Goal: Information Seeking & Learning: Find specific fact

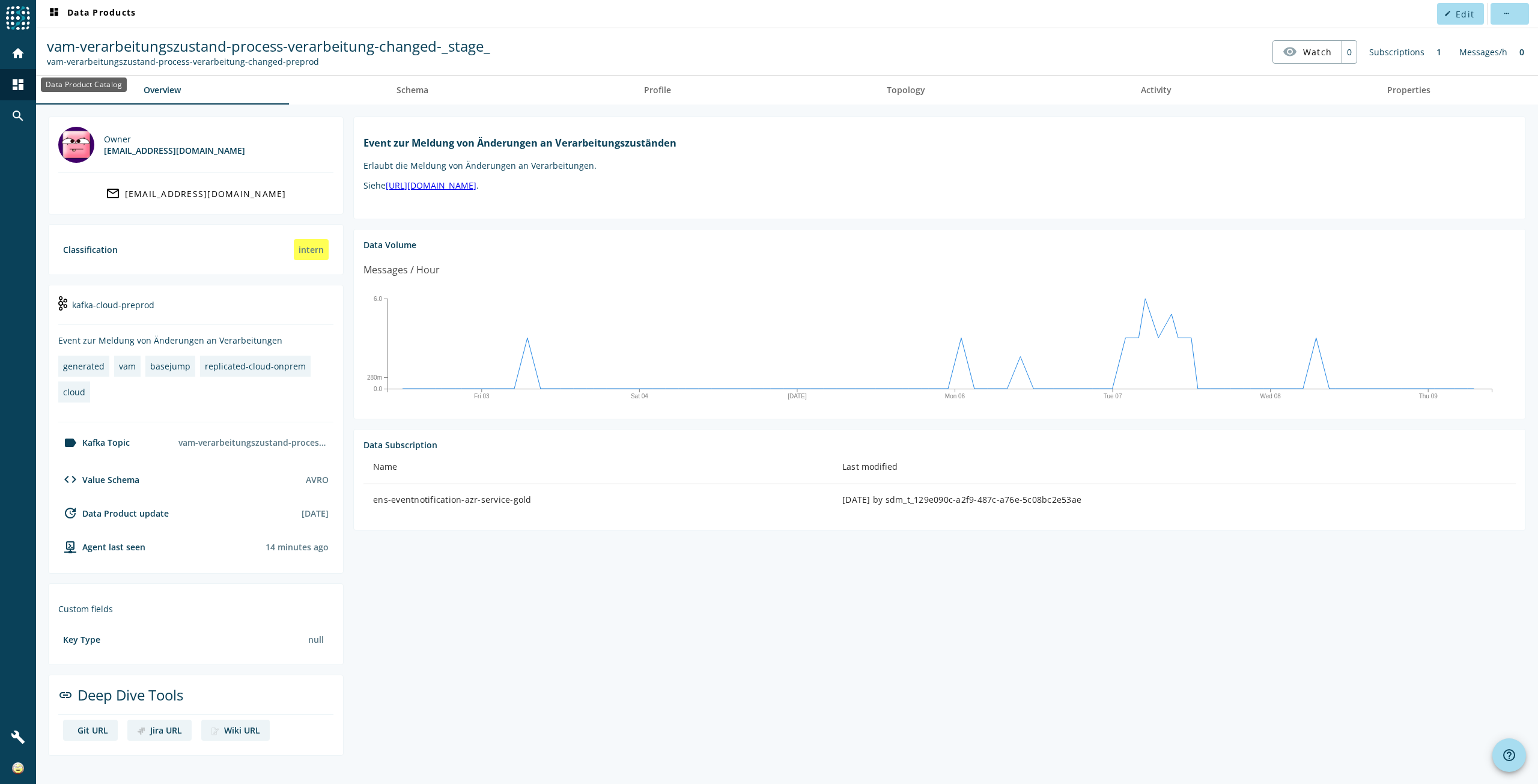
click at [18, 87] on mat-icon "dashboard" at bounding box center [18, 85] width 15 height 15
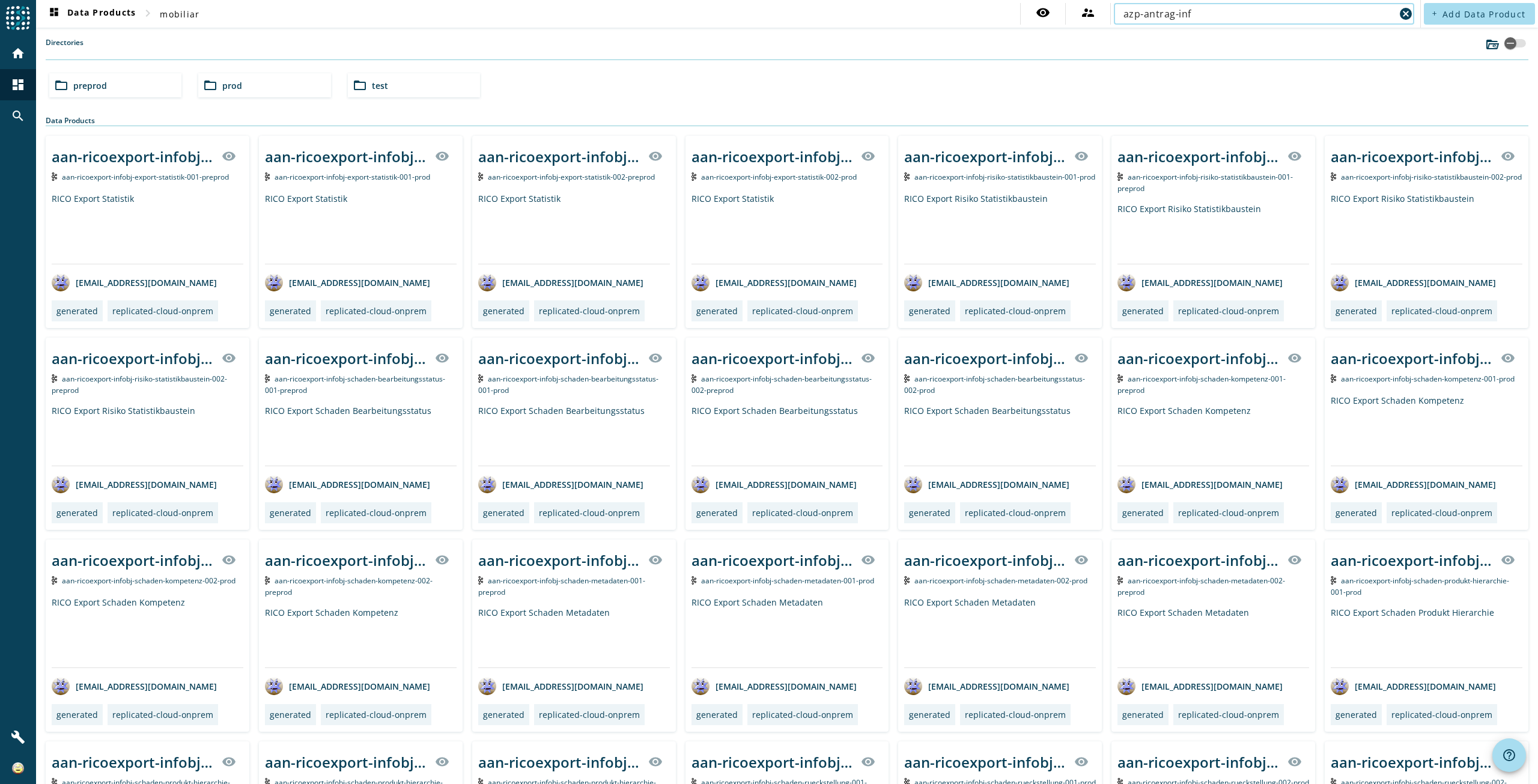
type input "azp-antrag-inf"
click at [221, 93] on div "folder_open prod" at bounding box center [264, 85] width 132 height 24
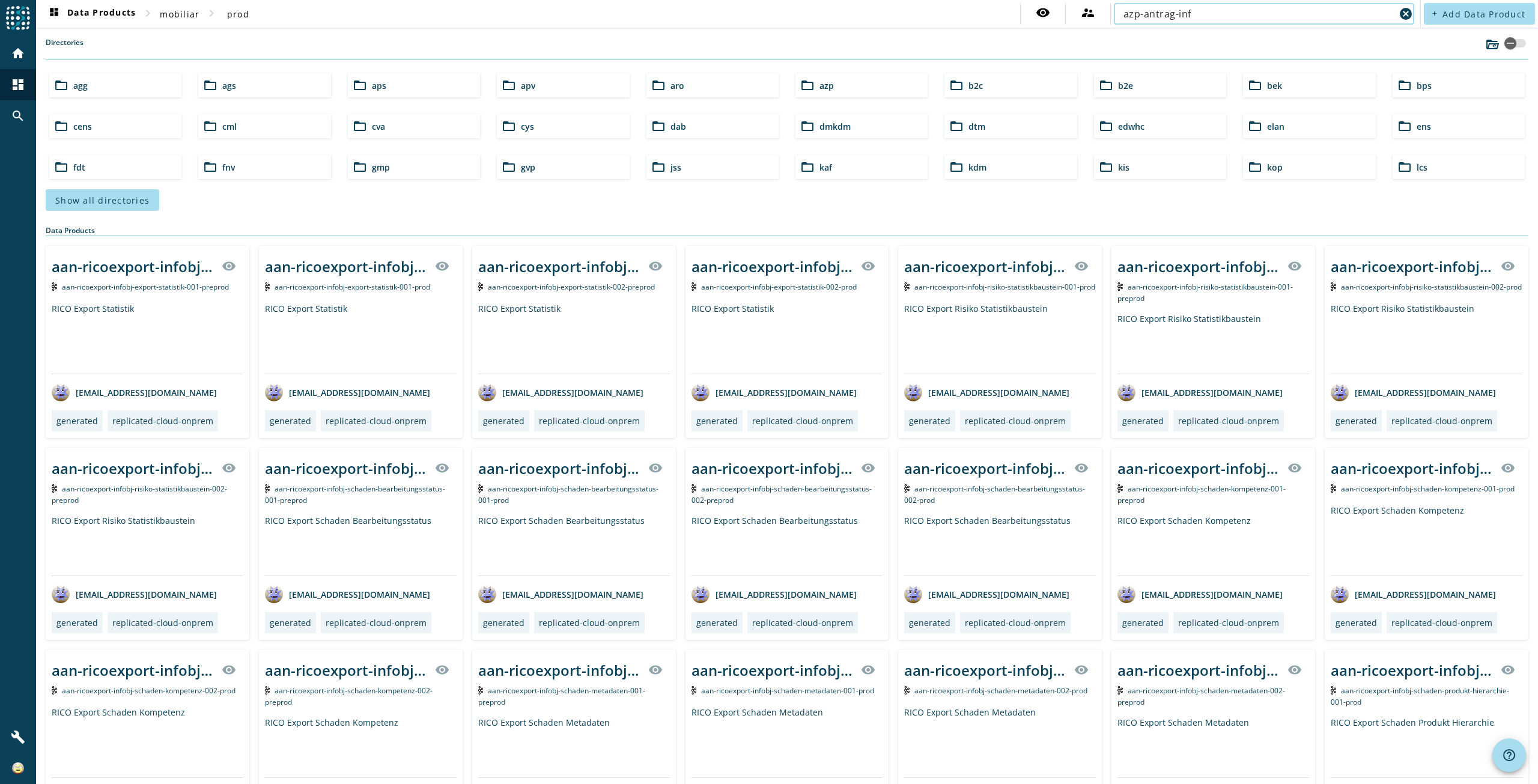
click at [1217, 12] on input "azp-antrag-inf" at bounding box center [1259, 14] width 272 height 15
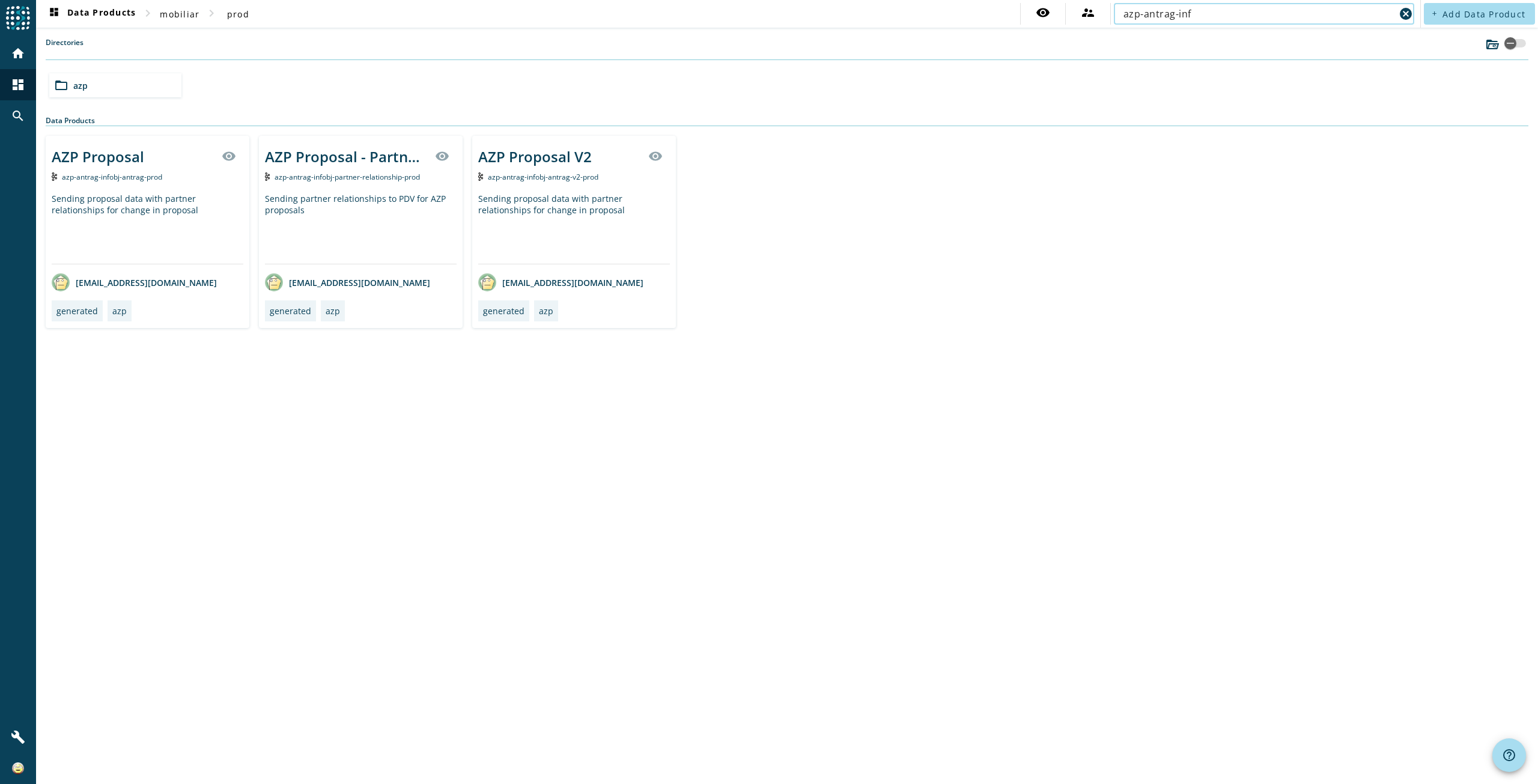
click at [564, 180] on span "azp-antrag-infobj-antrag-v2-prod" at bounding box center [542, 177] width 110 height 10
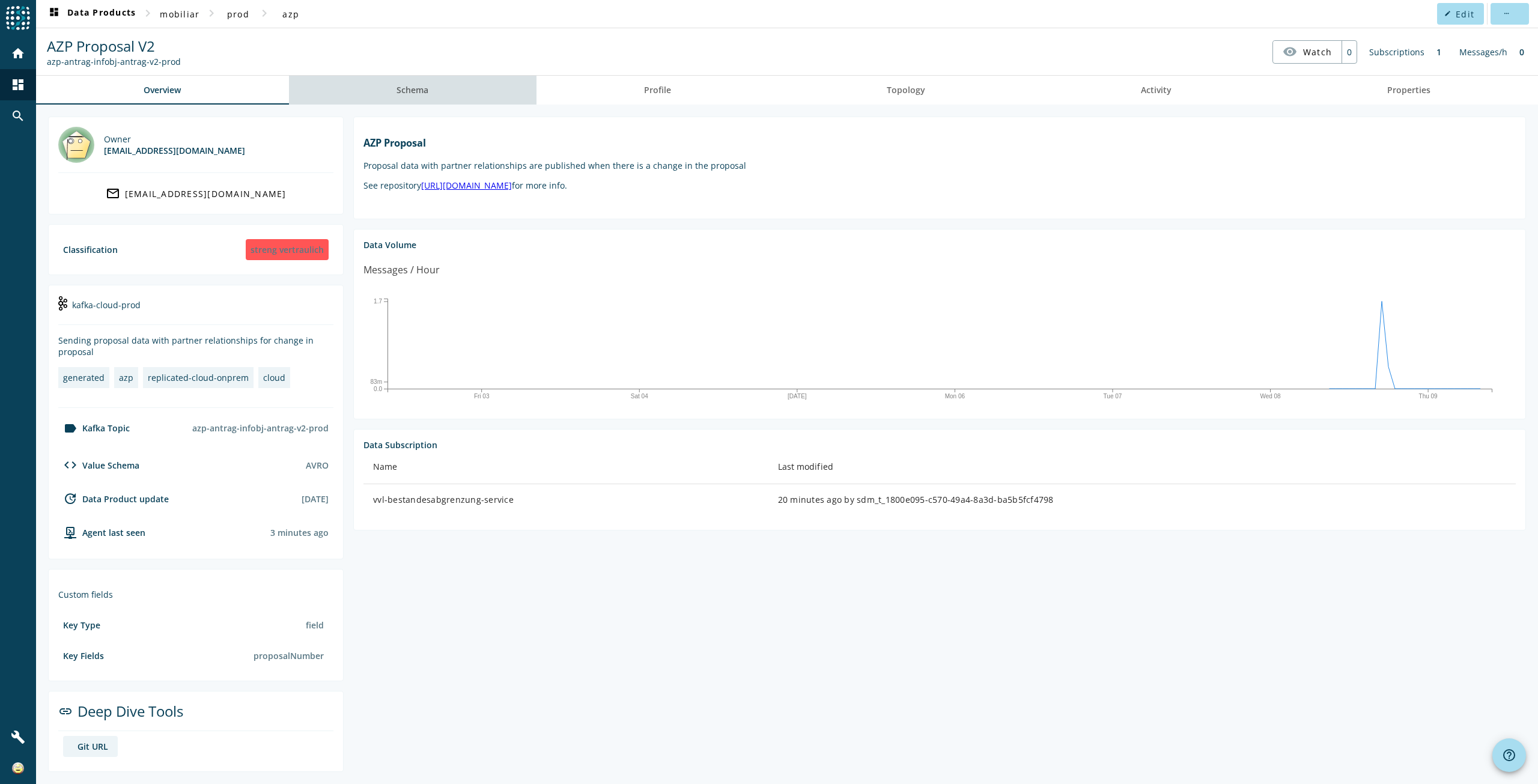
click at [417, 87] on span "Schema" at bounding box center [413, 91] width 32 height 9
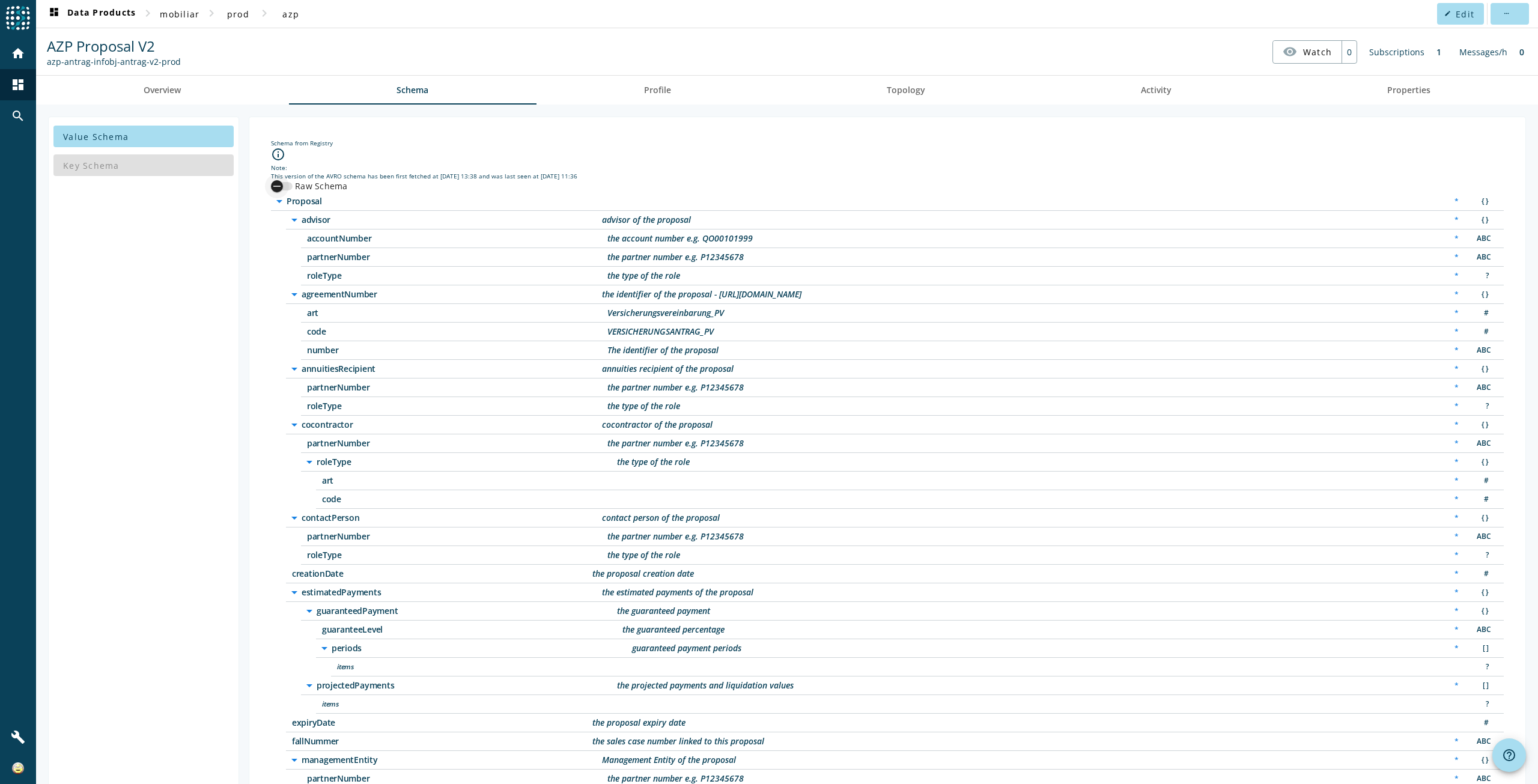
click at [285, 185] on div "button" at bounding box center [277, 186] width 24 height 24
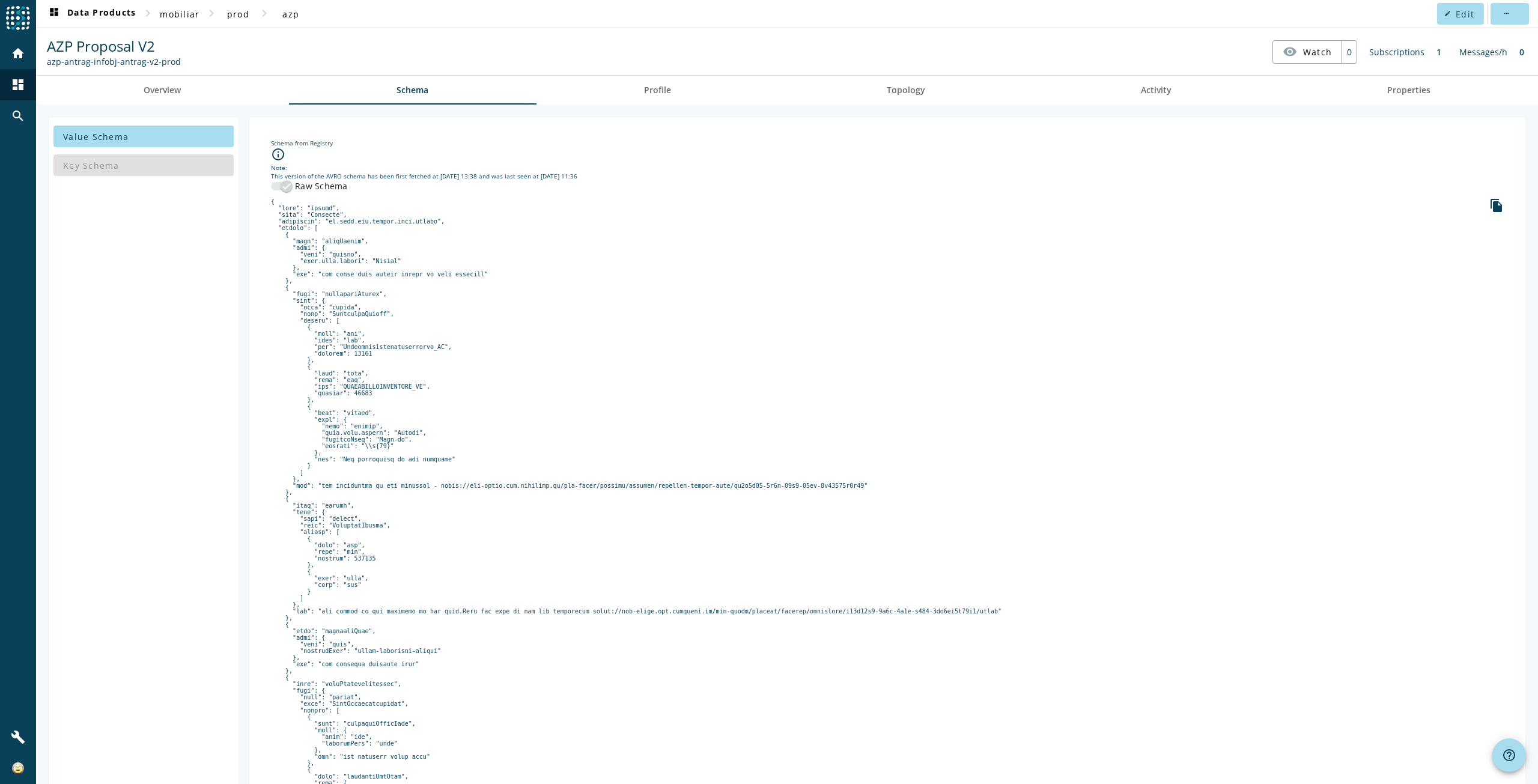
click at [1490, 207] on icon "file_copy" at bounding box center [1497, 205] width 15 height 15
